Goal: Task Accomplishment & Management: Manage account settings

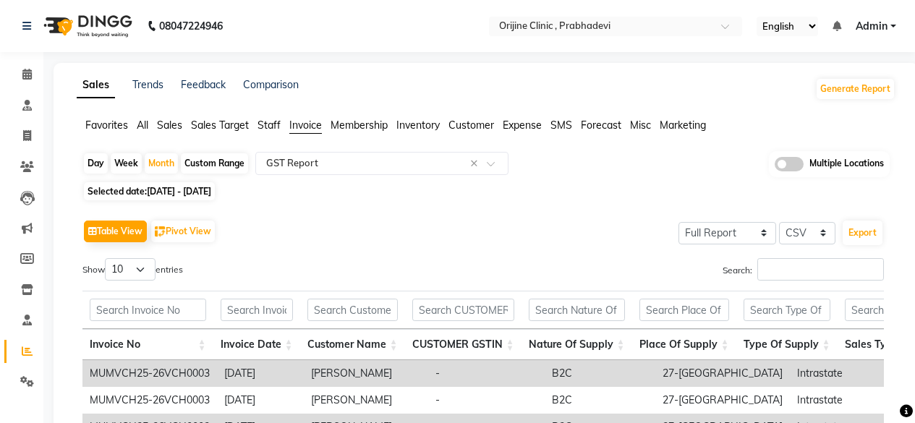
select select "full_report"
select select "csv"
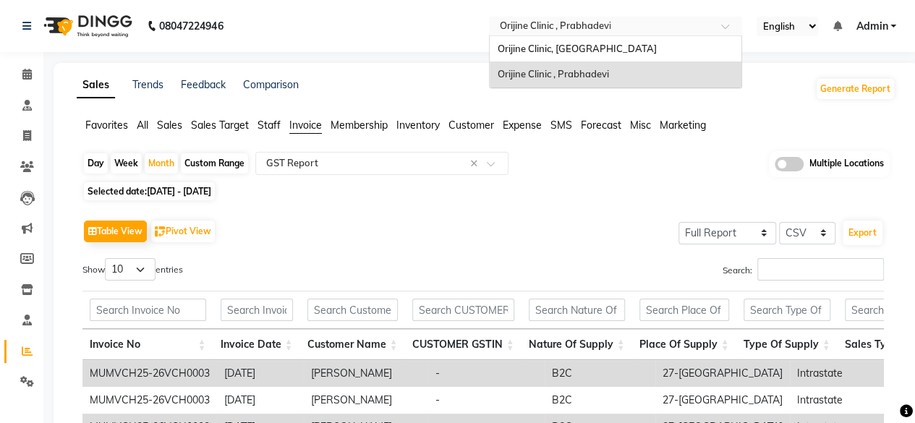
click at [696, 28] on input "text" at bounding box center [601, 27] width 210 height 14
click at [633, 51] on div "Orijine Clinic, [GEOGRAPHIC_DATA]" at bounding box center [616, 49] width 252 height 26
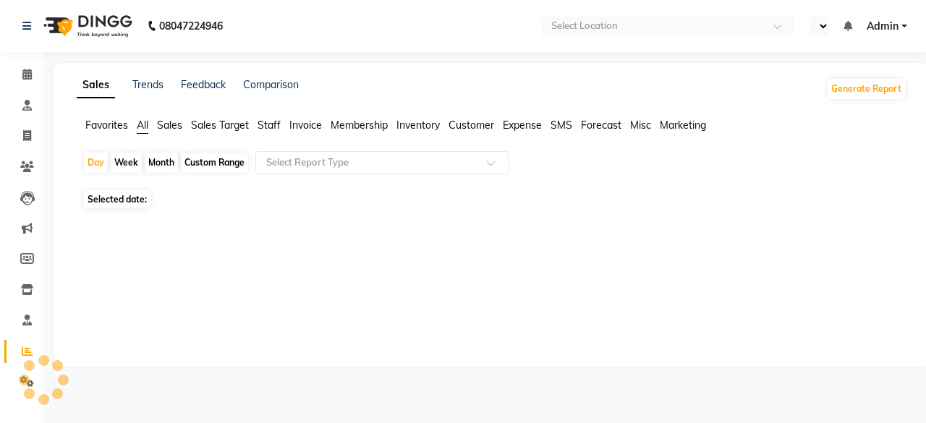
select select "en"
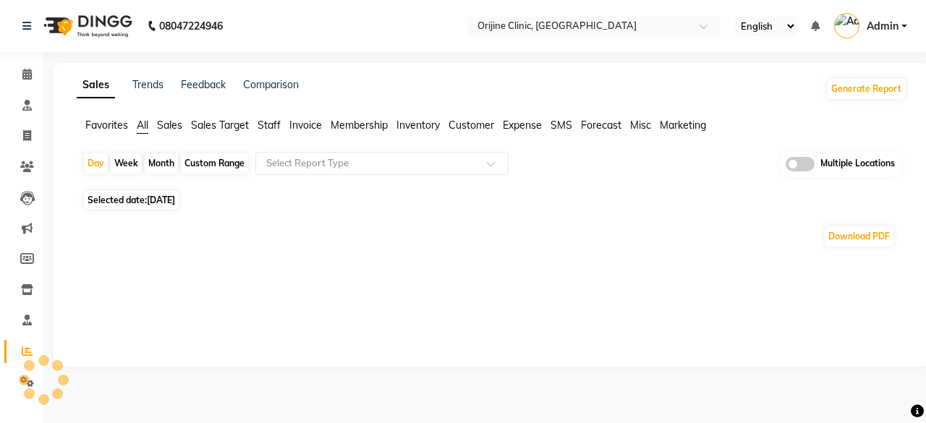
click at [26, 383] on div at bounding box center [43, 379] width 43 height 43
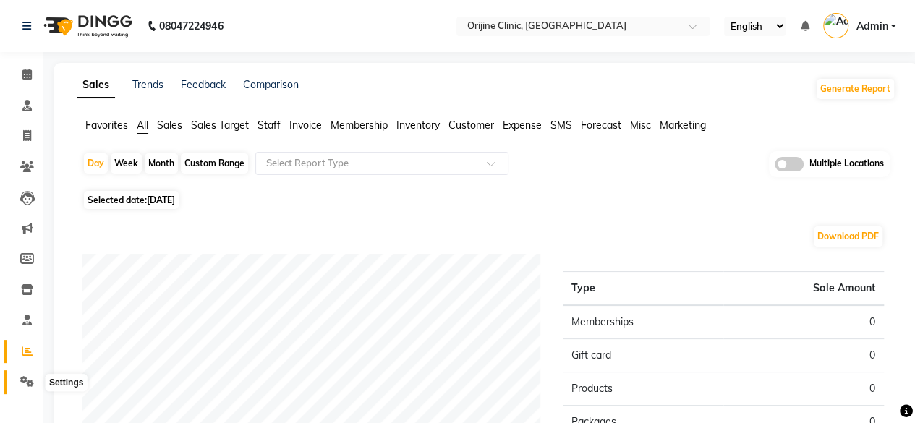
click at [22, 382] on icon at bounding box center [27, 381] width 14 height 11
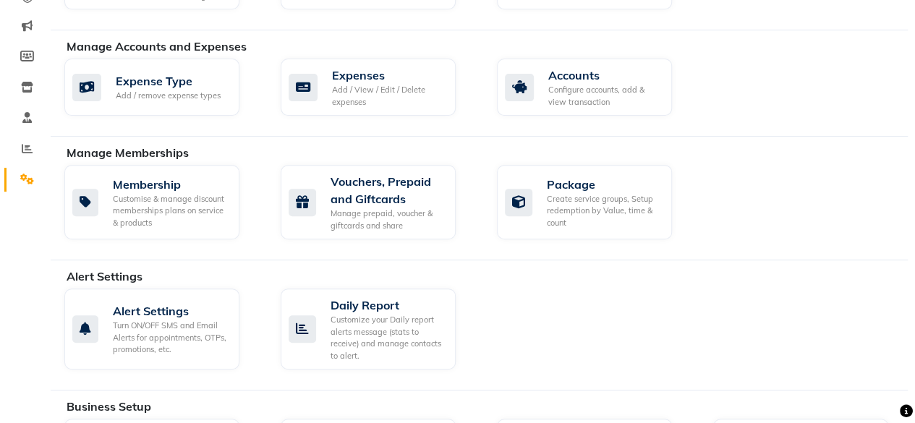
scroll to position [289, 0]
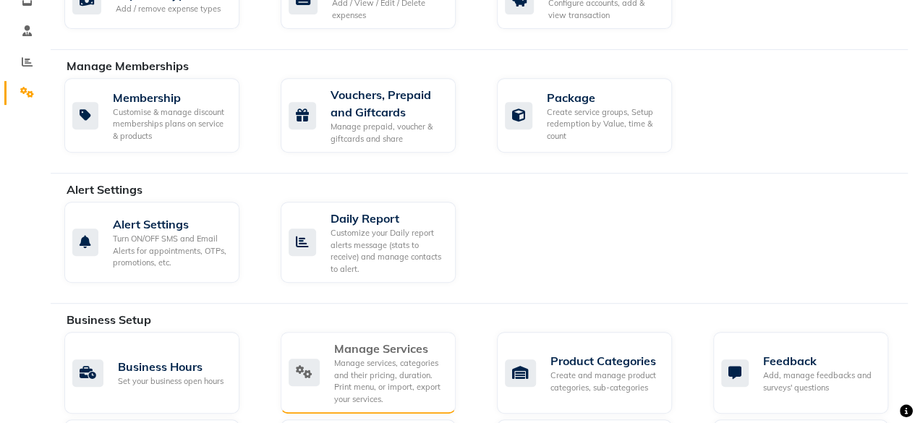
click at [364, 360] on div "Manage services, categories and their pricing, duration. Print menu, or import,…" at bounding box center [389, 381] width 110 height 48
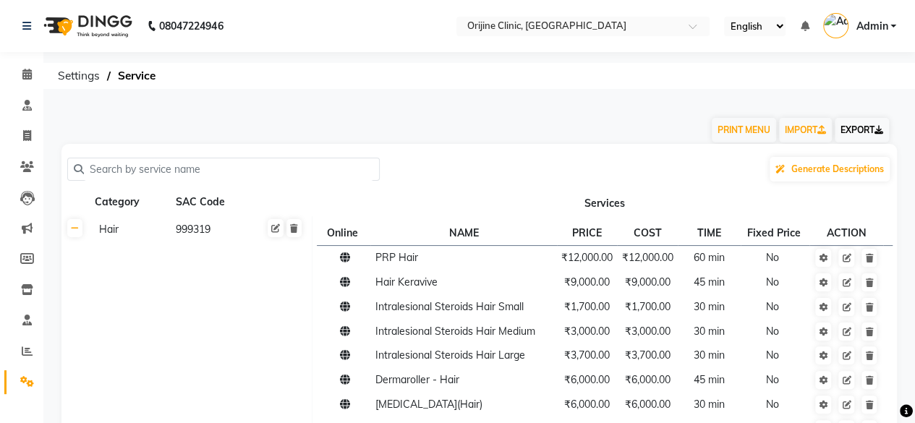
click at [865, 127] on link "EXPORT" at bounding box center [862, 130] width 54 height 25
click at [784, 134] on link "IMPORT" at bounding box center [805, 130] width 53 height 25
click at [113, 68] on span "Service" at bounding box center [137, 76] width 52 height 26
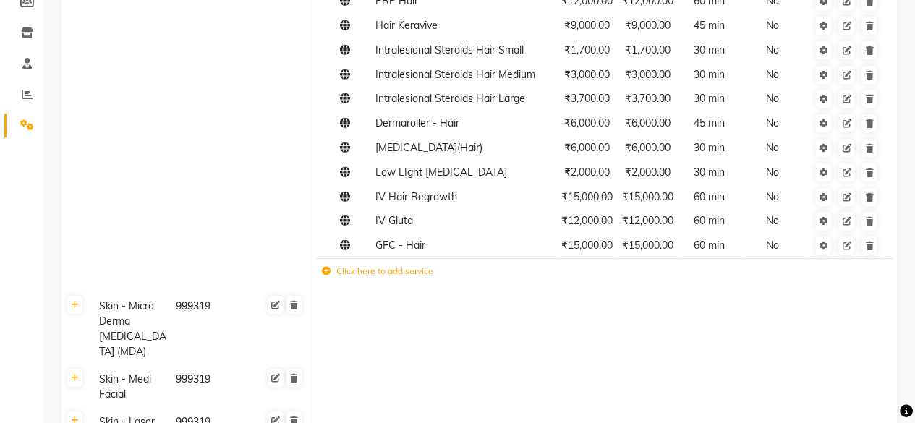
scroll to position [359, 0]
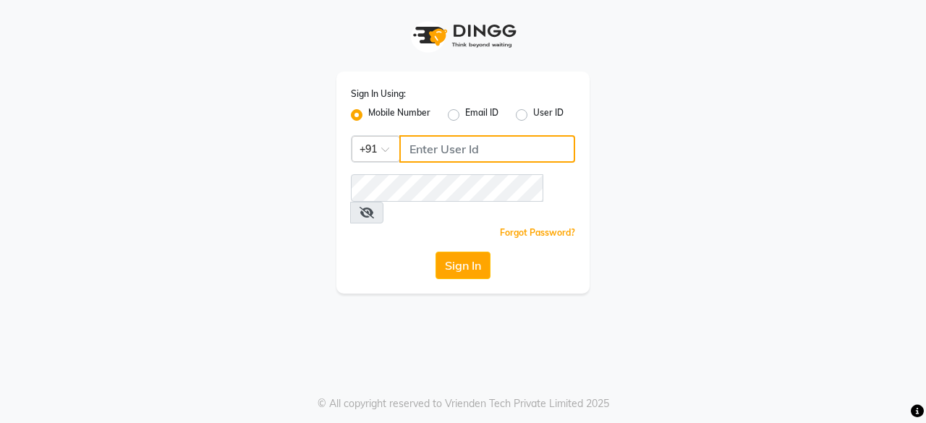
click at [429, 143] on input "Username" at bounding box center [487, 148] width 176 height 27
click at [444, 154] on input "Username" at bounding box center [487, 148] width 176 height 27
type input "9890928478"
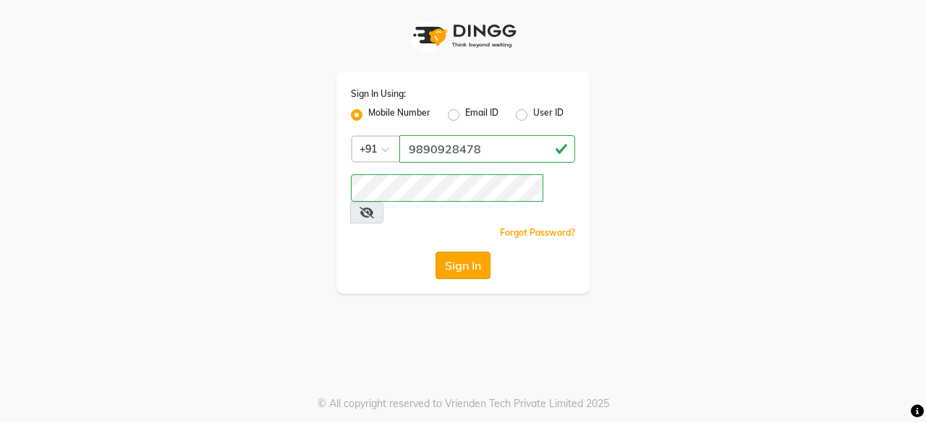
click at [483, 252] on button "Sign In" at bounding box center [463, 265] width 55 height 27
